Goal: Ask a question

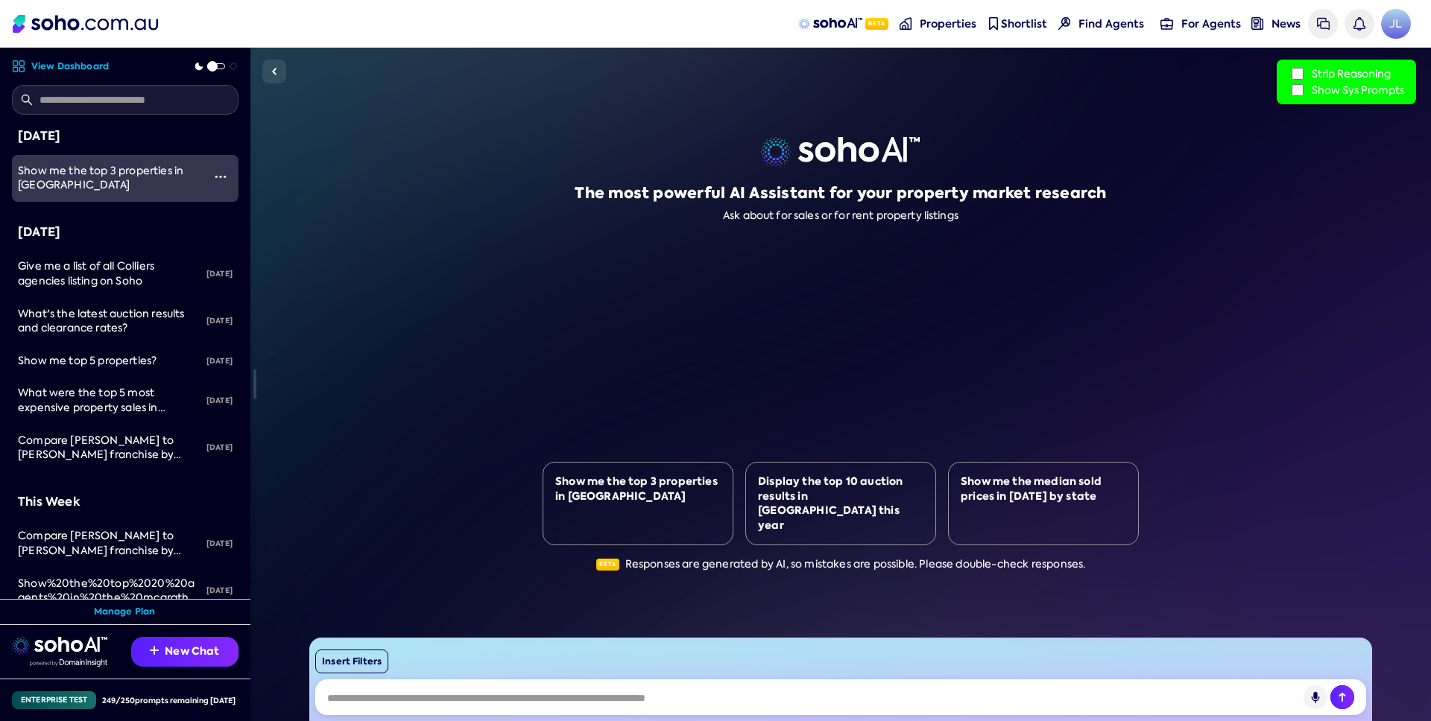
click at [118, 176] on span "Show me the top 3 properties in [GEOGRAPHIC_DATA]" at bounding box center [100, 178] width 165 height 28
click at [46, 184] on span "Show me the top 3 properties in [GEOGRAPHIC_DATA]" at bounding box center [100, 178] width 165 height 28
click at [97, 258] on link "Give me a list of all Colliers agencies listing on Soho" at bounding box center [107, 273] width 191 height 47
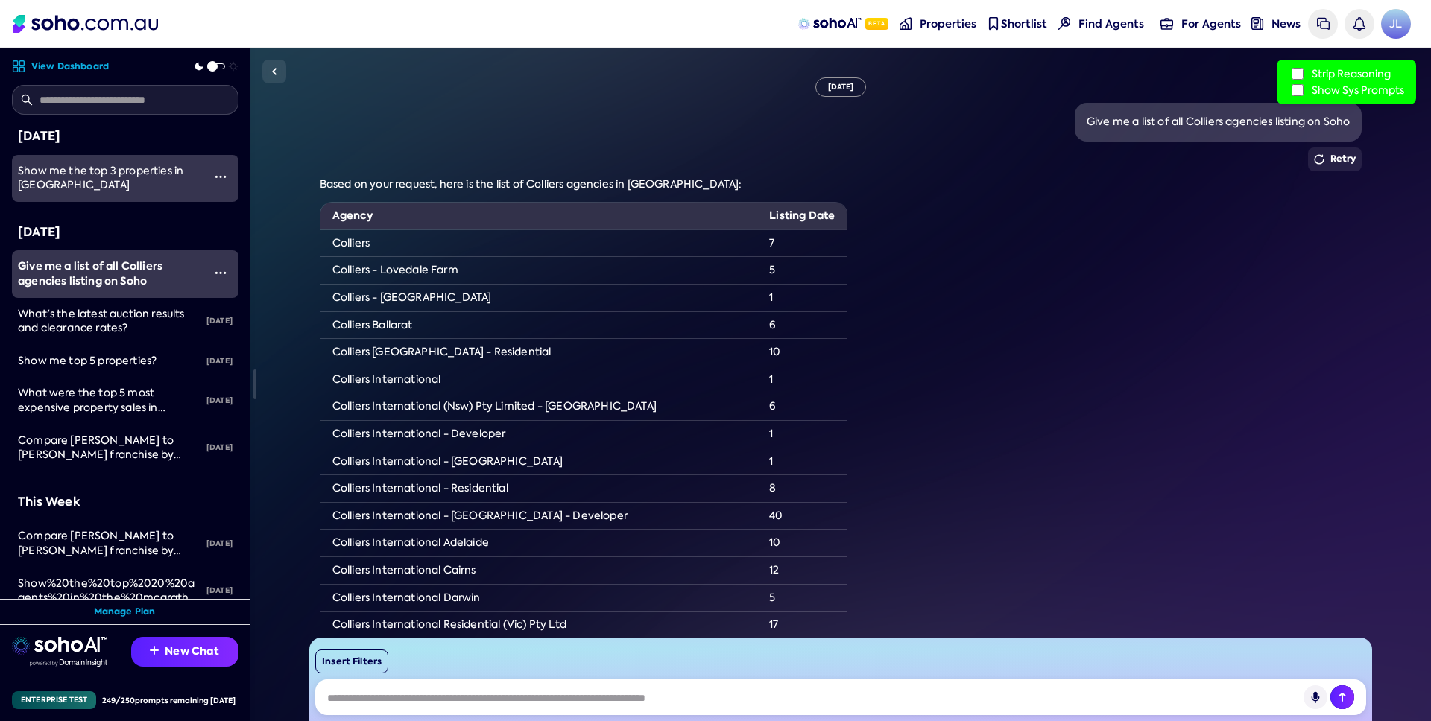
click at [105, 159] on link "Show me the top 3 properties in [GEOGRAPHIC_DATA]" at bounding box center [107, 178] width 191 height 47
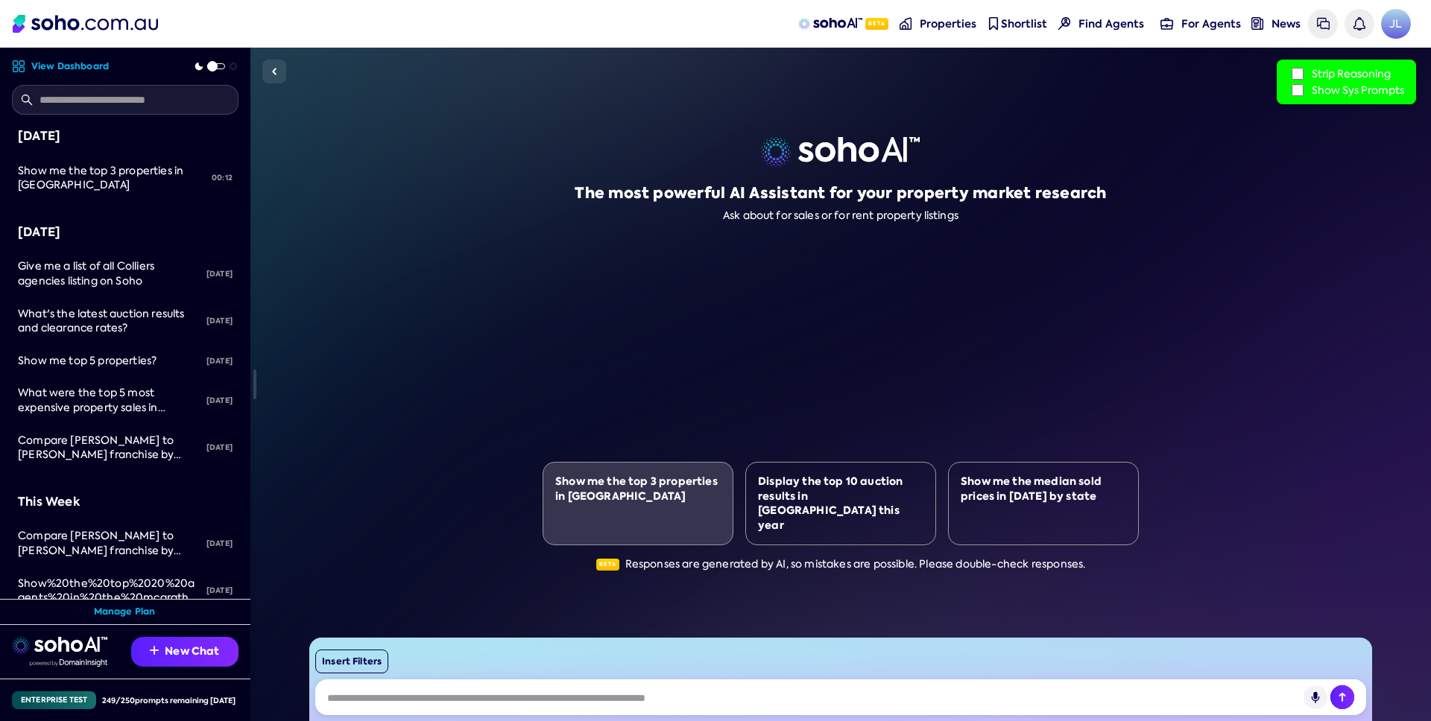
click at [636, 499] on div "Show me the top 3 properties in [GEOGRAPHIC_DATA]" at bounding box center [638, 503] width 191 height 83
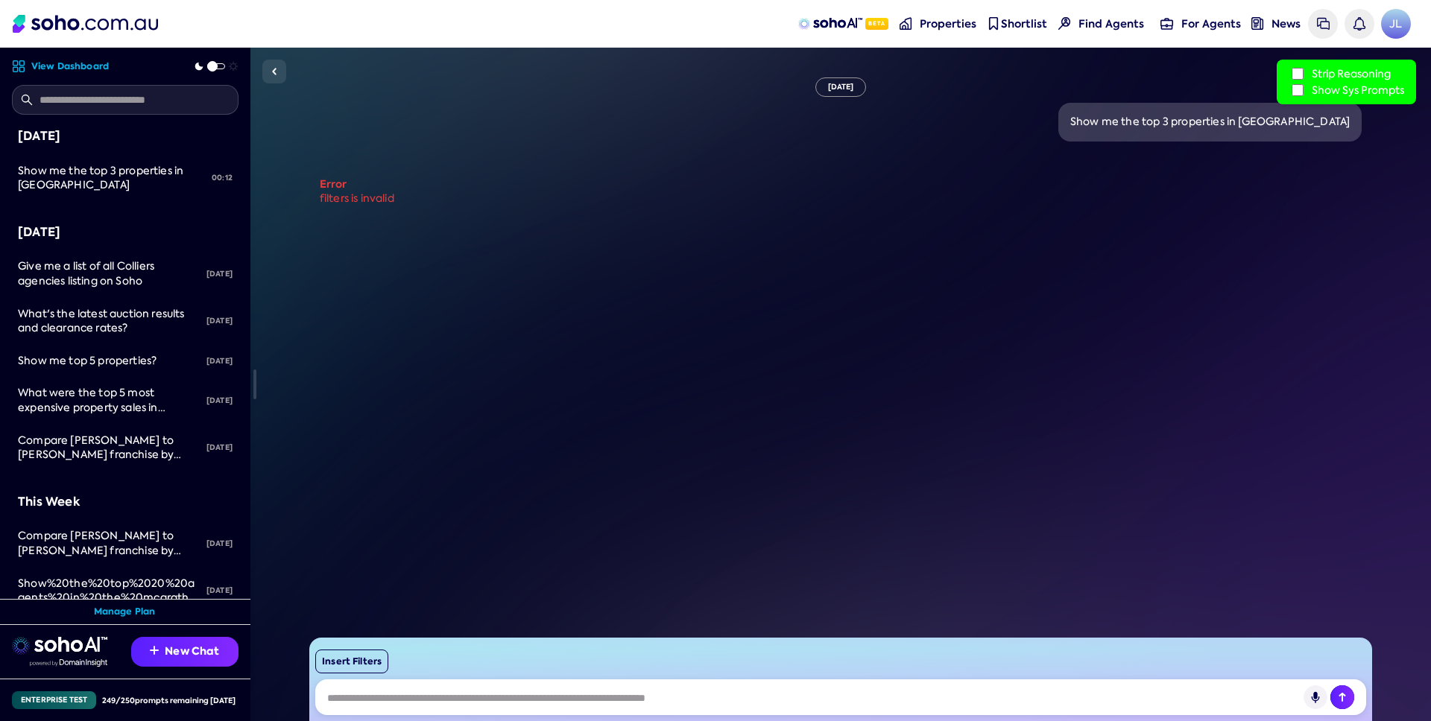
click at [129, 613] on link "Manage Plan" at bounding box center [125, 612] width 62 height 13
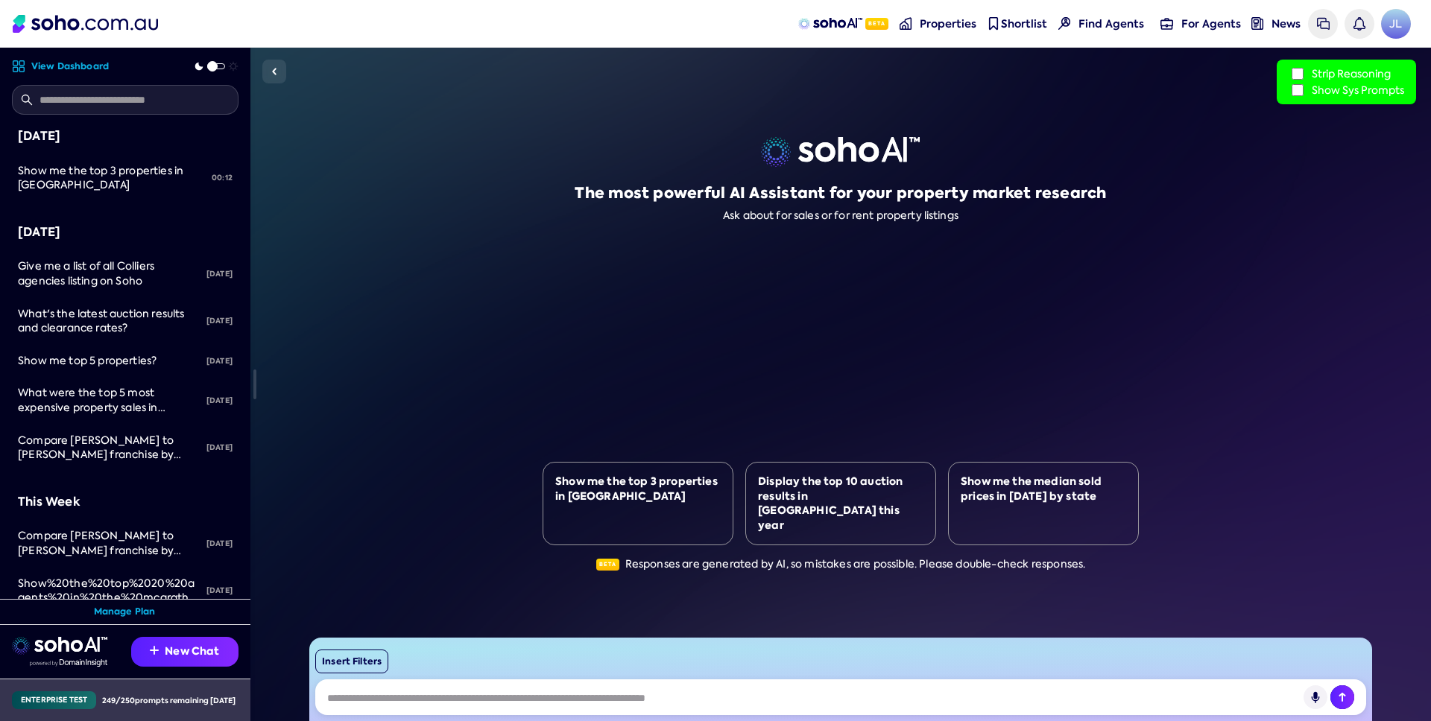
click at [113, 701] on div "249 / 250 prompts remaining [DATE]" at bounding box center [168, 700] width 133 height 11
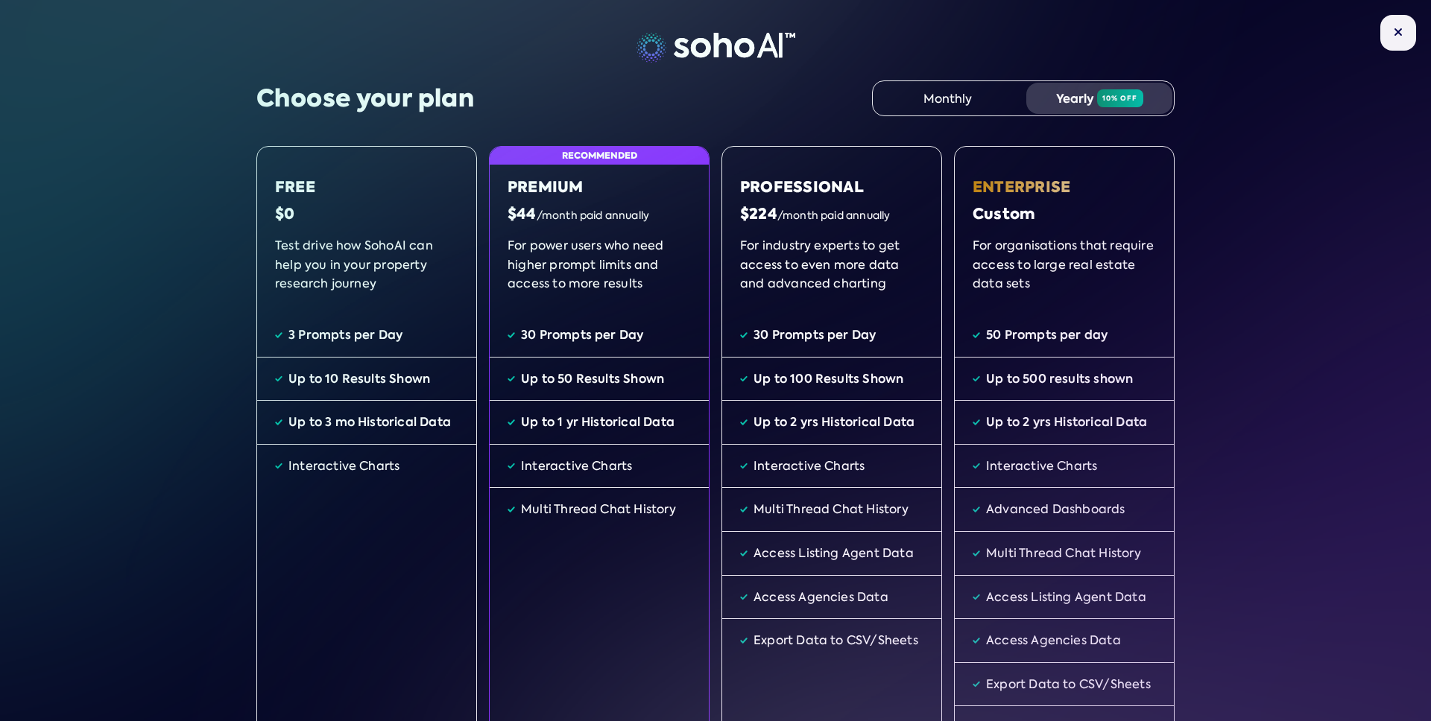
scroll to position [244, 0]
